Goal: Check status

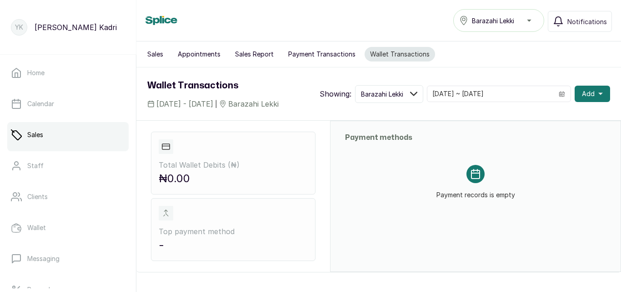
drag, startPoint x: 324, startPoint y: 59, endPoint x: 319, endPoint y: 57, distance: 5.5
click at [319, 57] on button "Payment Transactions" at bounding box center [322, 54] width 78 height 15
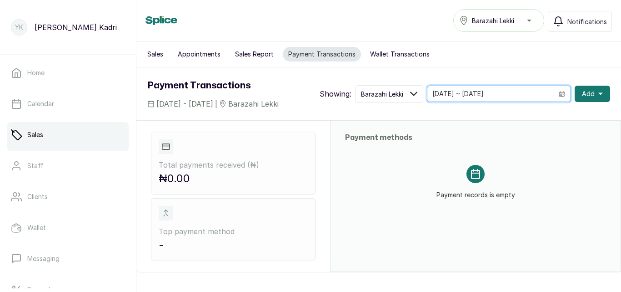
drag, startPoint x: 521, startPoint y: 97, endPoint x: 536, endPoint y: 93, distance: 16.0
click at [536, 93] on input "[DATE] ~ [DATE]" at bounding box center [491, 93] width 126 height 15
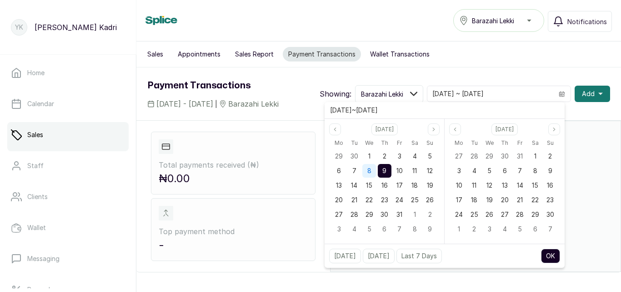
click at [368, 173] on span "8" at bounding box center [370, 170] width 4 height 8
click at [560, 254] on button "OK" at bounding box center [550, 255] width 19 height 15
type input "[DATE] ~ [DATE]"
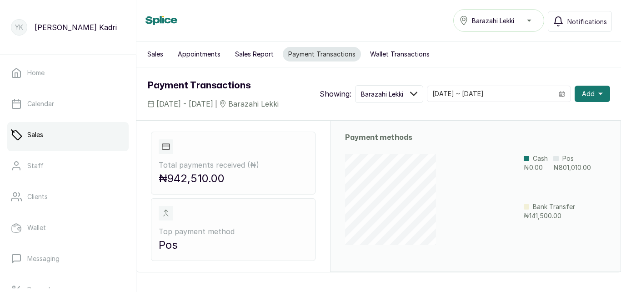
click at [409, 55] on button "Wallet Transactions" at bounding box center [400, 54] width 71 height 15
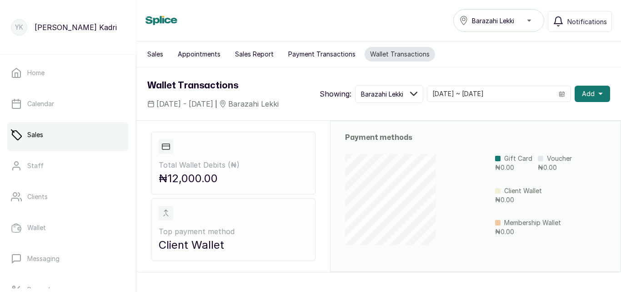
click at [333, 49] on button "Payment Transactions" at bounding box center [322, 54] width 78 height 15
